Goal: Task Accomplishment & Management: Manage account settings

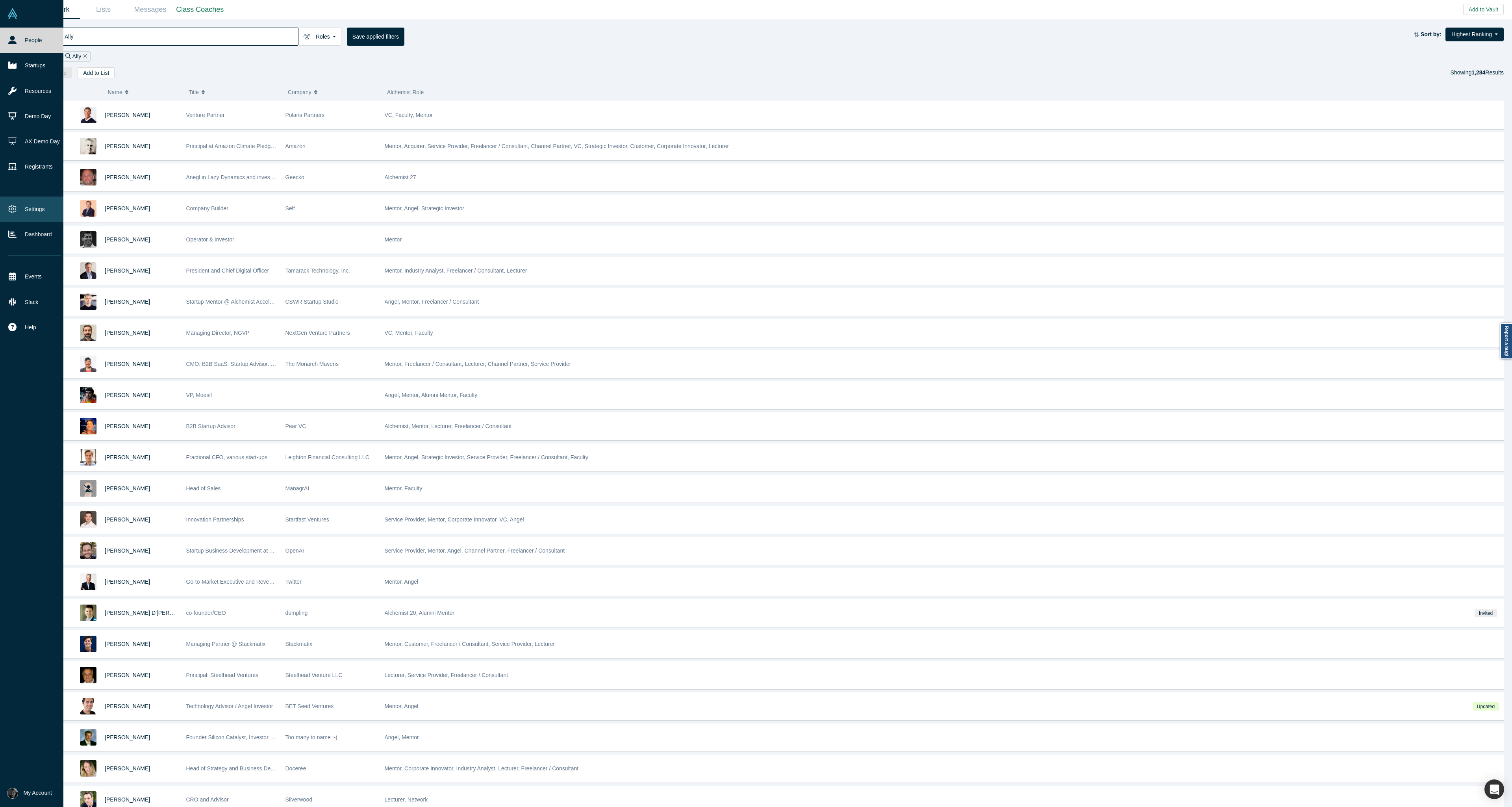
click at [11, 203] on link "Settings" at bounding box center [35, 209] width 69 height 25
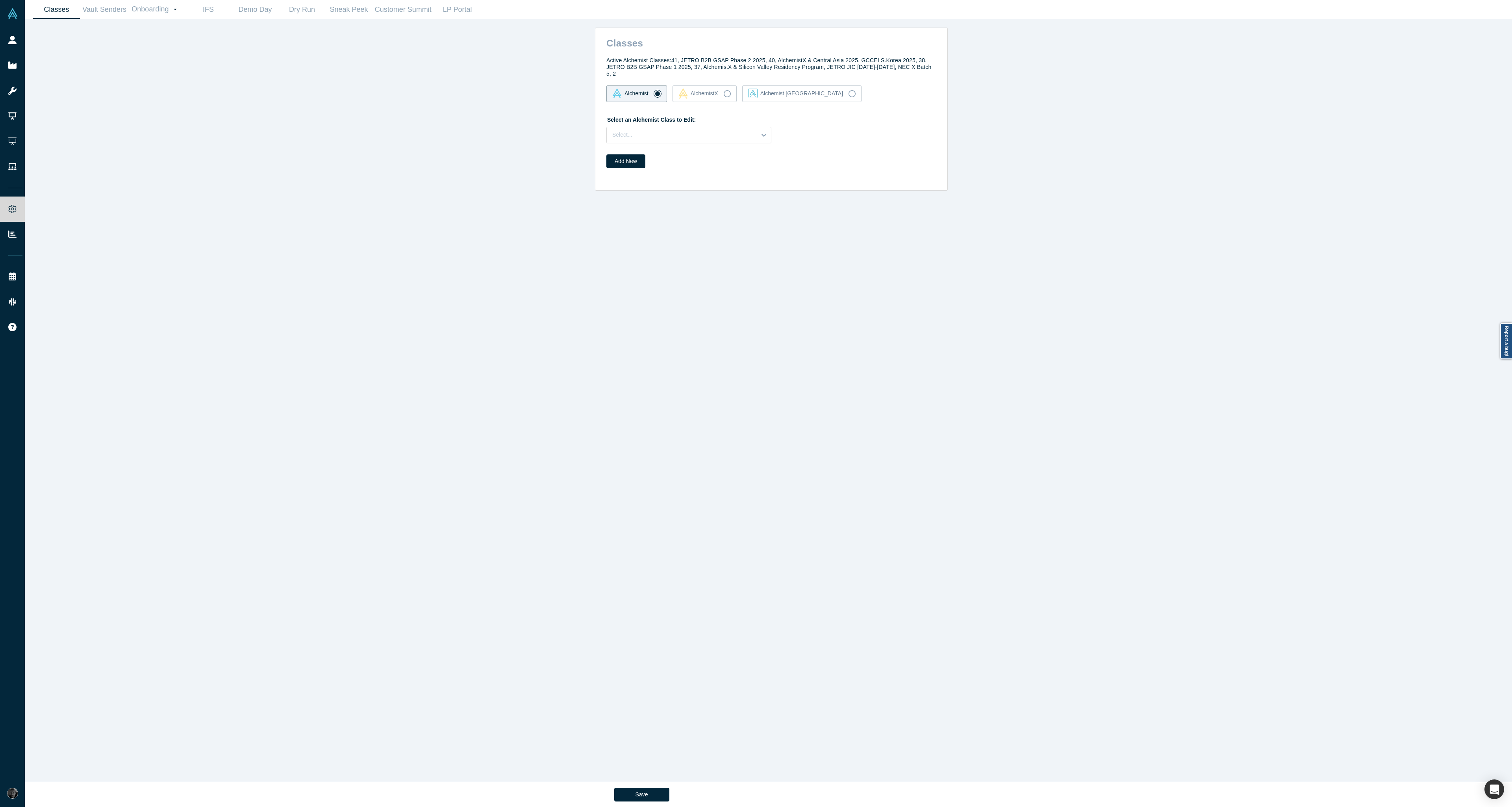
click at [742, 138] on div "Active Alchemist Classes: 41, JETRO B2B GSAP Phase 2 2025, 40, AlchemistX & Cen…" at bounding box center [772, 113] width 349 height 122
click at [744, 134] on div "Select..." at bounding box center [682, 135] width 150 height 13
click at [724, 177] on div "39" at bounding box center [688, 184] width 165 height 15
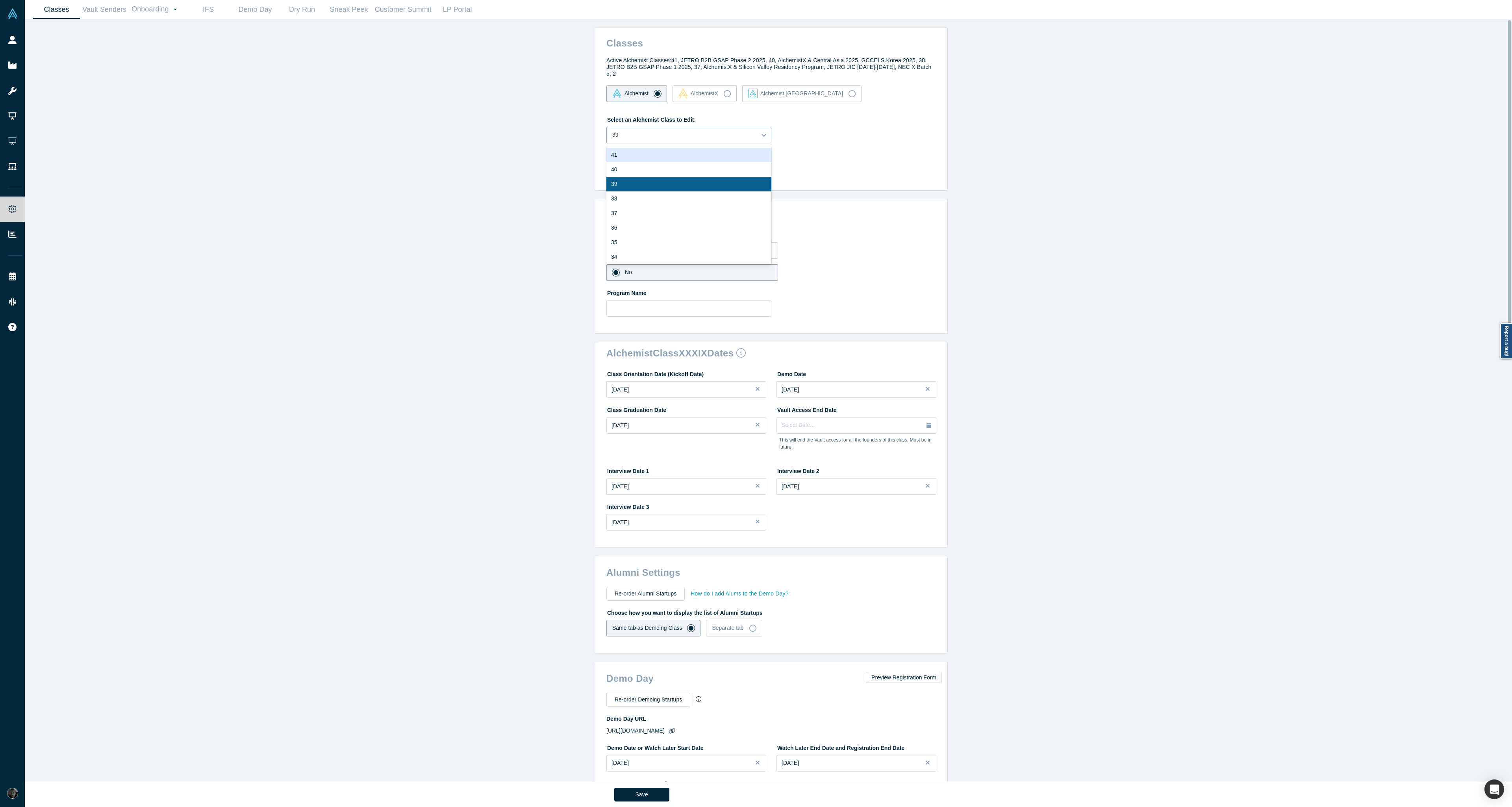
click at [640, 134] on div "39" at bounding box center [682, 135] width 150 height 13
click at [638, 191] on div "38" at bounding box center [688, 199] width 165 height 15
type input "[URL][DOMAIN_NAME]"
type input "4"
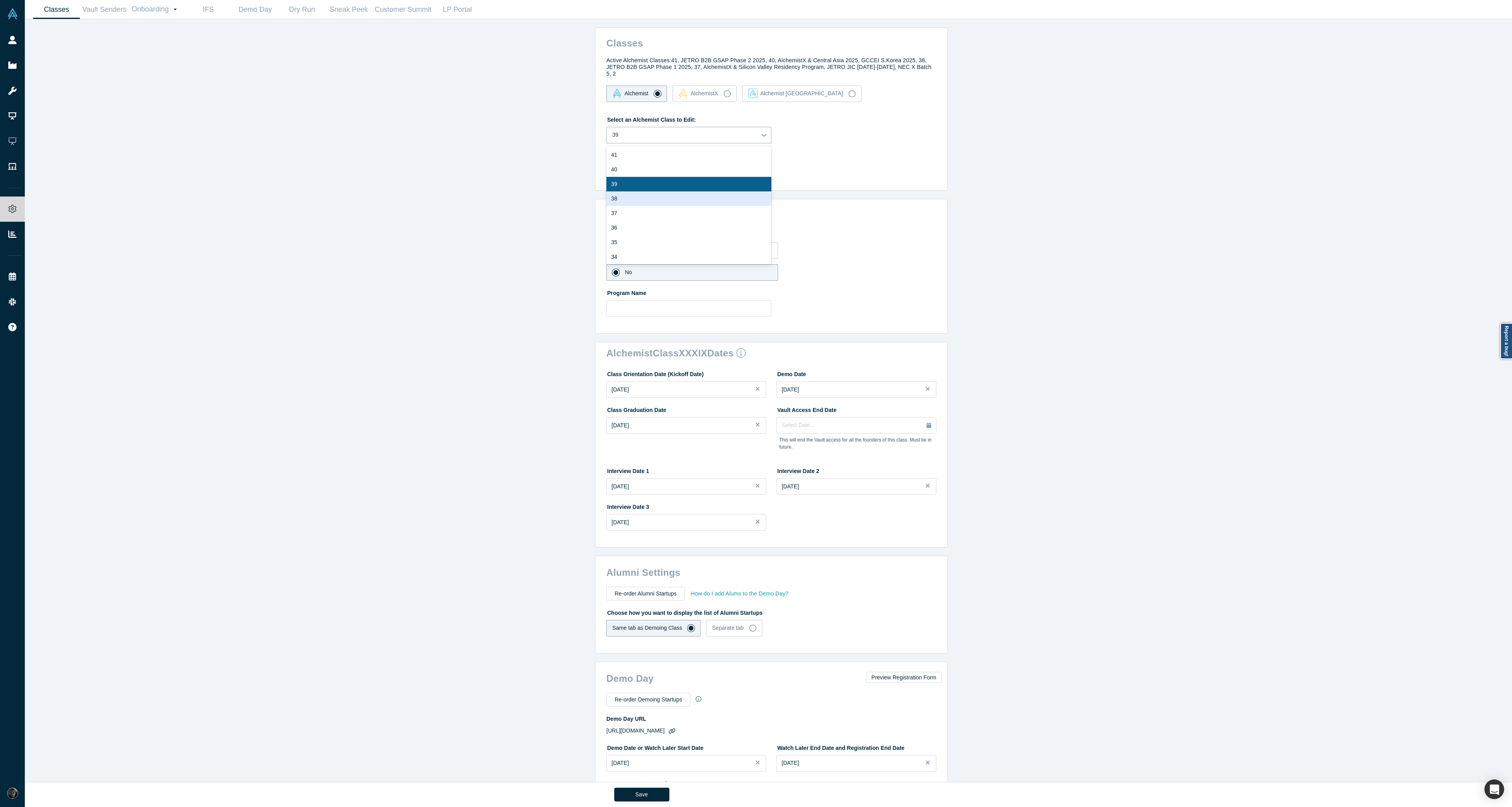
type input "1"
type input "4"
type input "10"
click at [678, 131] on div at bounding box center [682, 135] width 139 height 10
click at [665, 209] on div "37" at bounding box center [688, 213] width 165 height 15
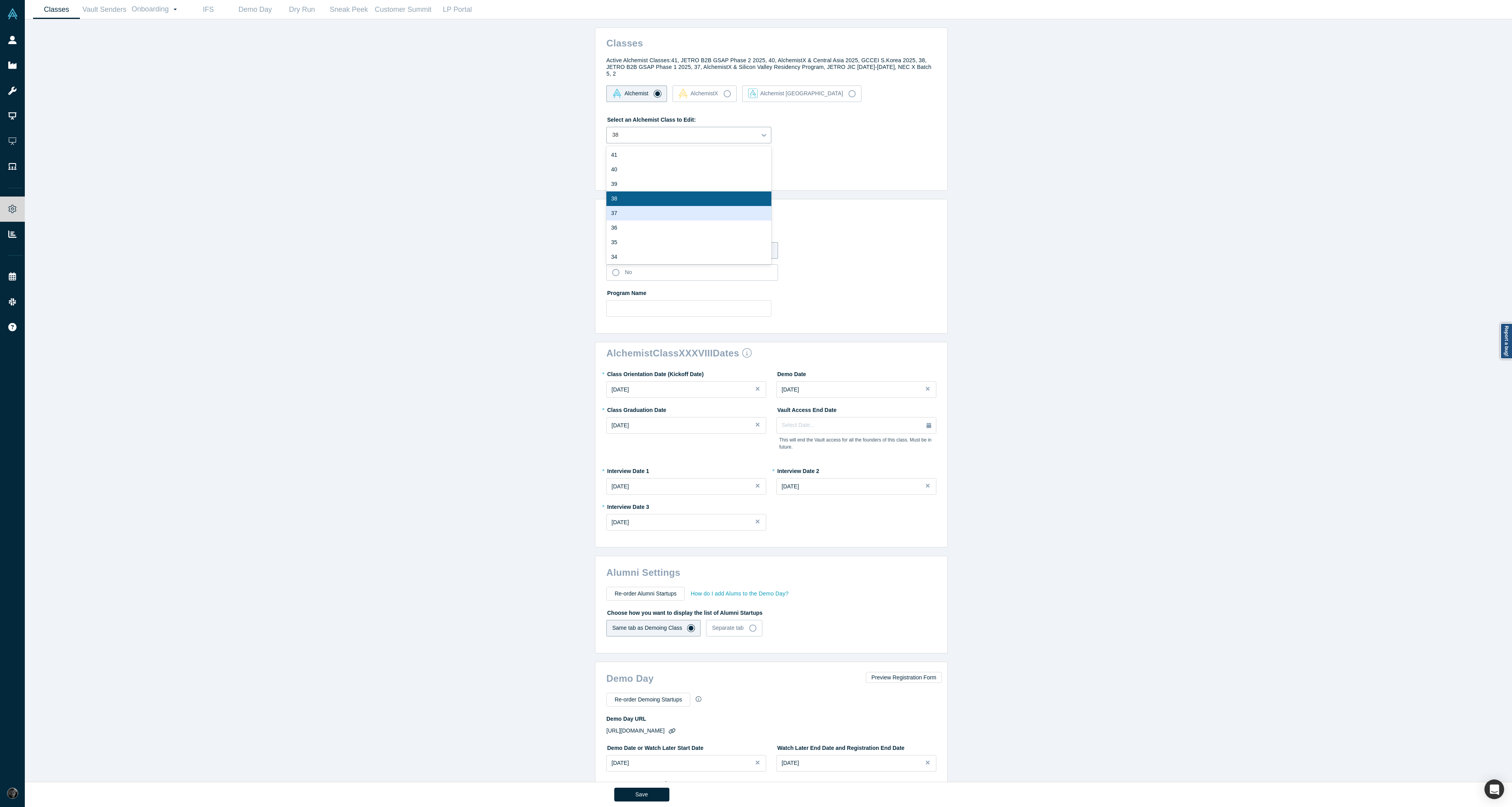
type input "[URL][DOMAIN_NAME]"
type input "3"
type input "5"
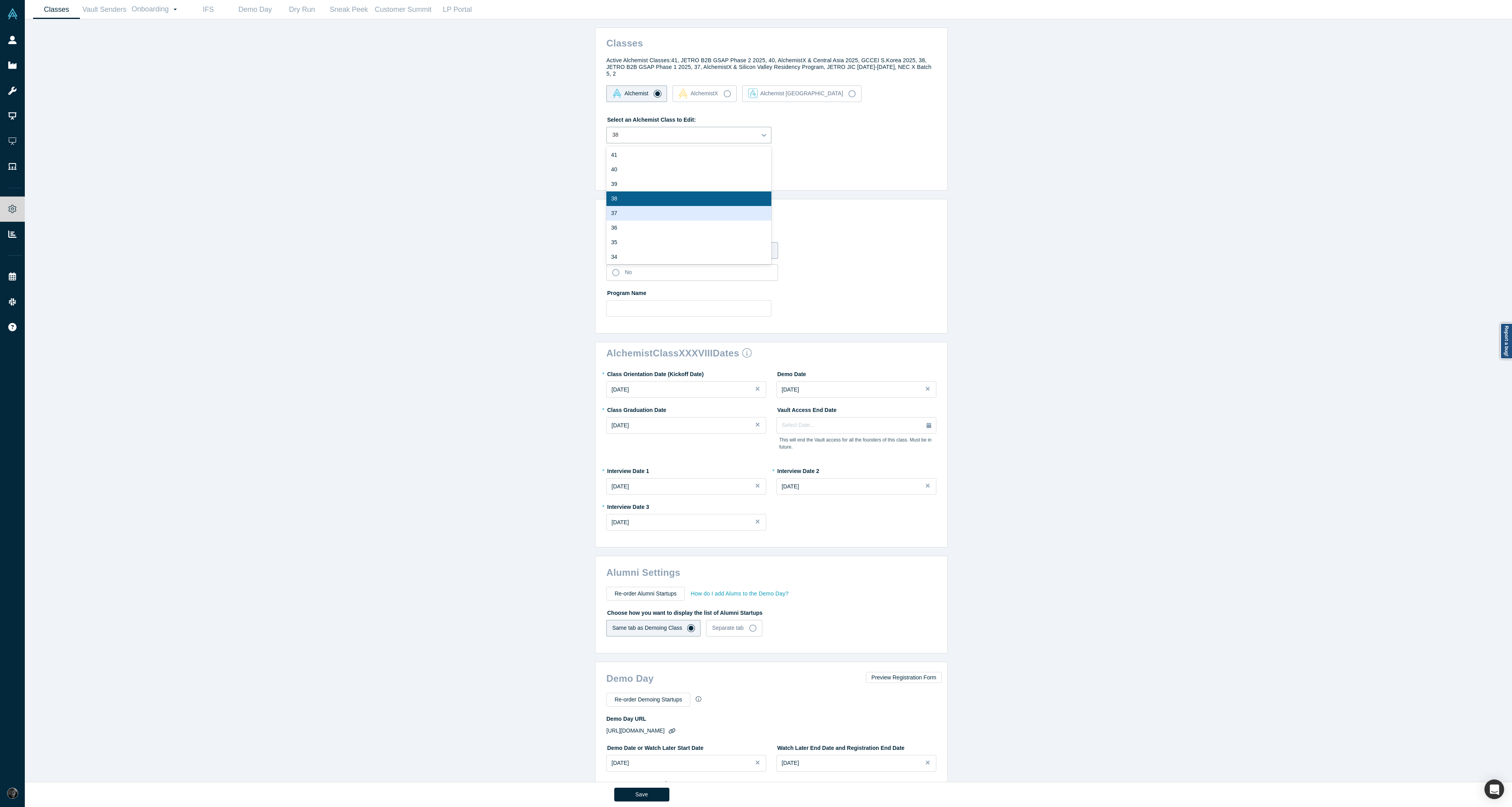
type input "2"
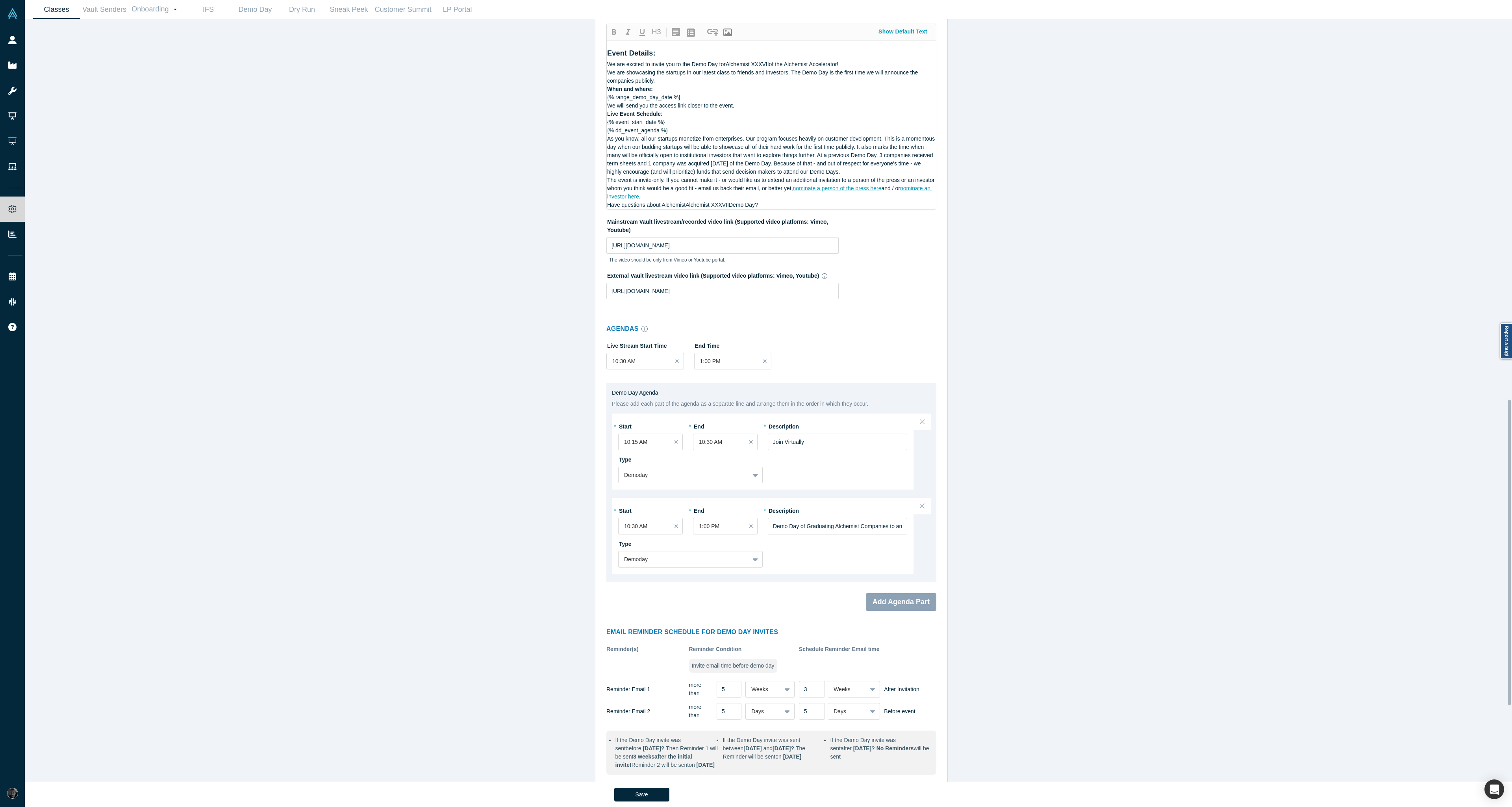
scroll to position [1137, 0]
